Goal: Information Seeking & Learning: Learn about a topic

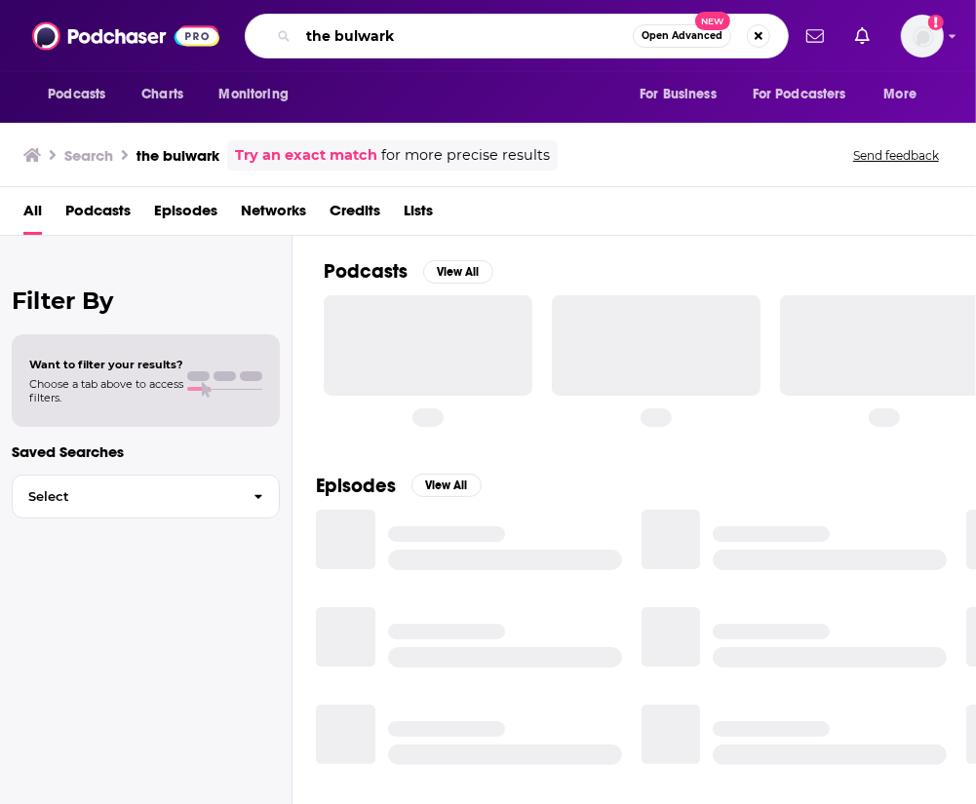
click at [471, 37] on input "the bulwark" at bounding box center [465, 35] width 334 height 31
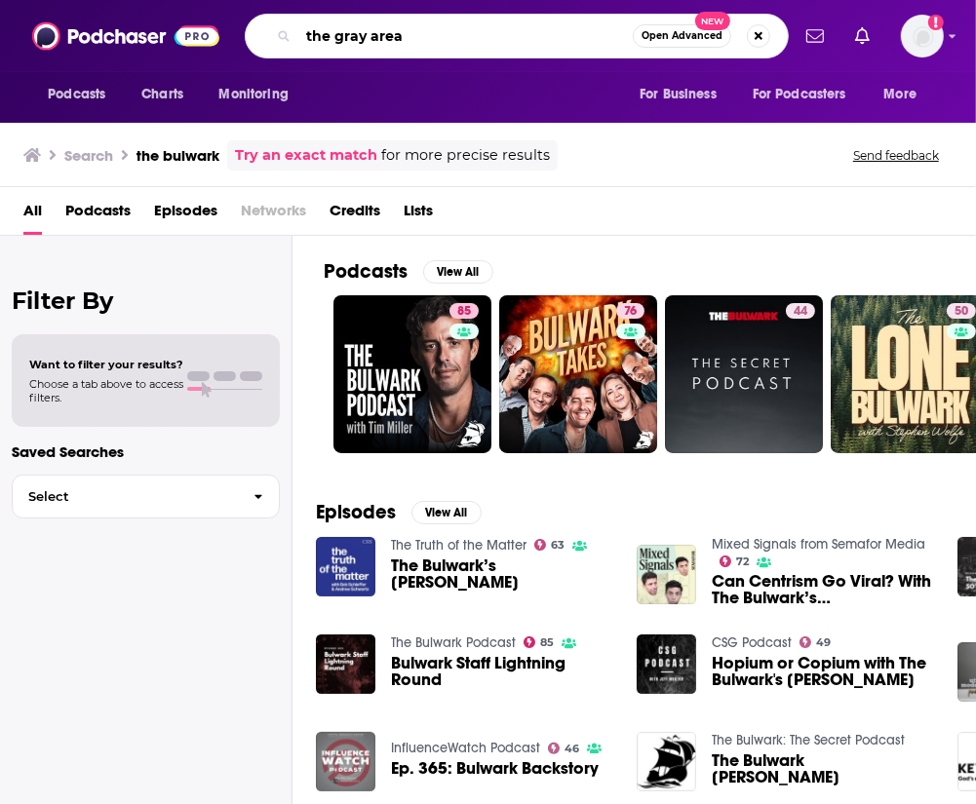
type input "the gray area"
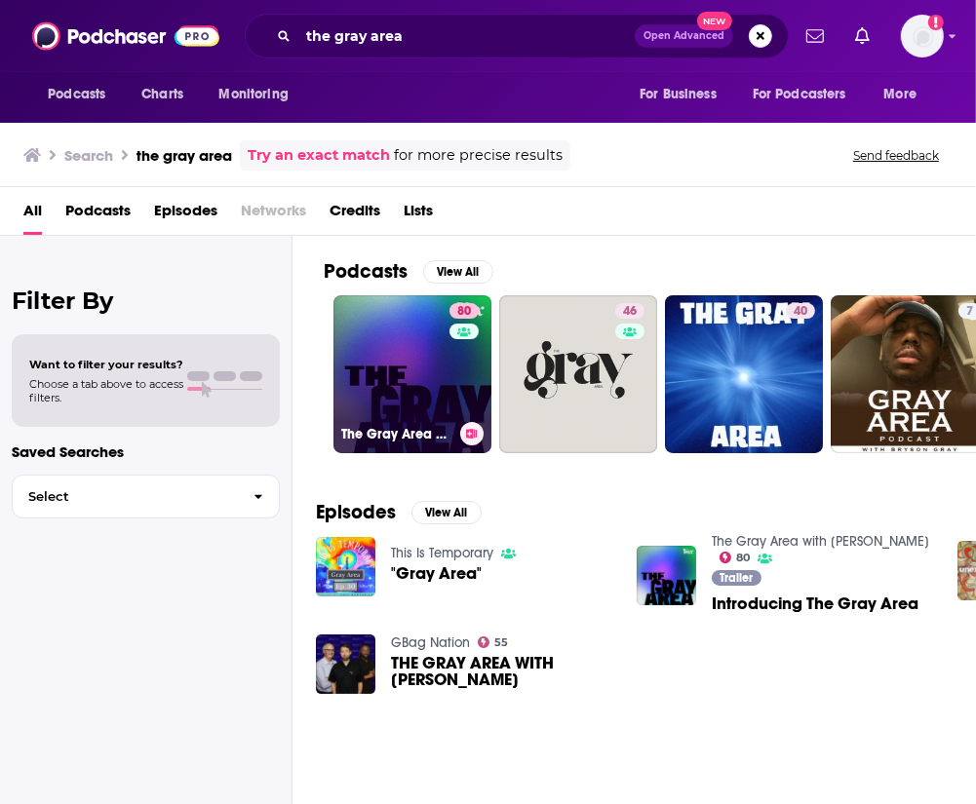
click at [379, 409] on link "80 The Gray Area with [PERSON_NAME]" at bounding box center [412, 374] width 158 height 158
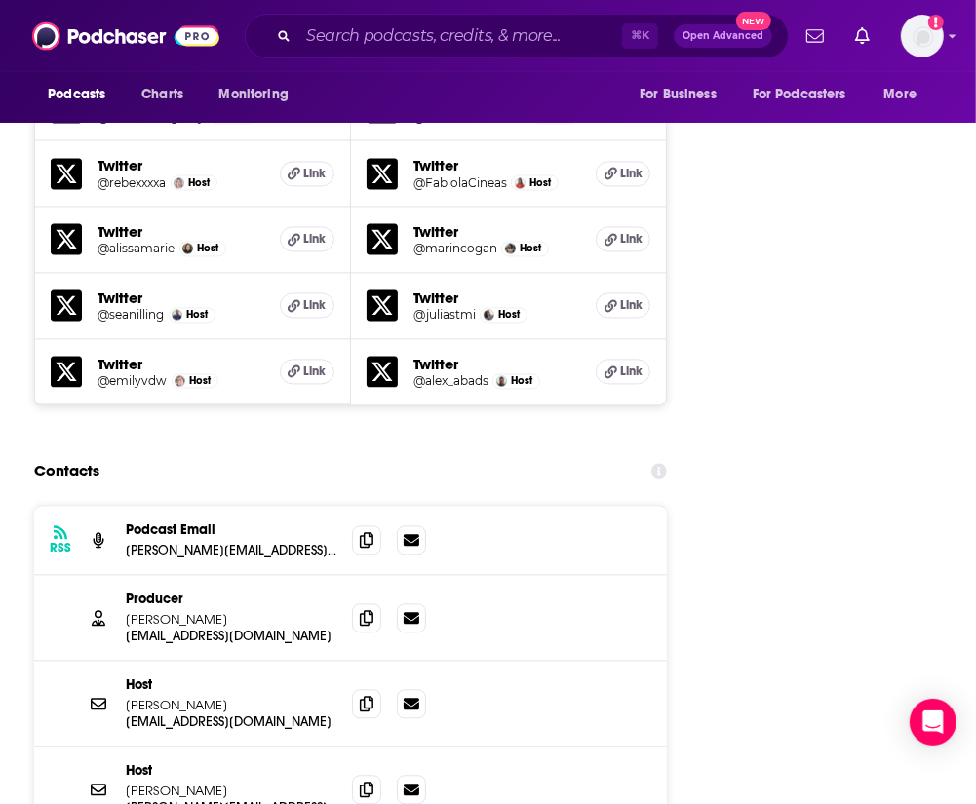
scroll to position [2170, 0]
